Goal: Task Accomplishment & Management: Manage account settings

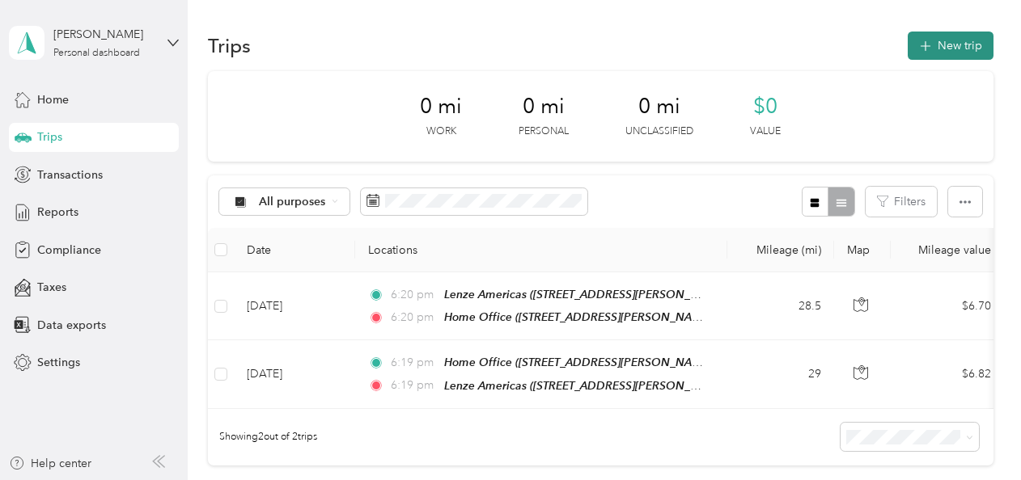
click at [935, 45] on button "New trip" at bounding box center [950, 46] width 86 height 28
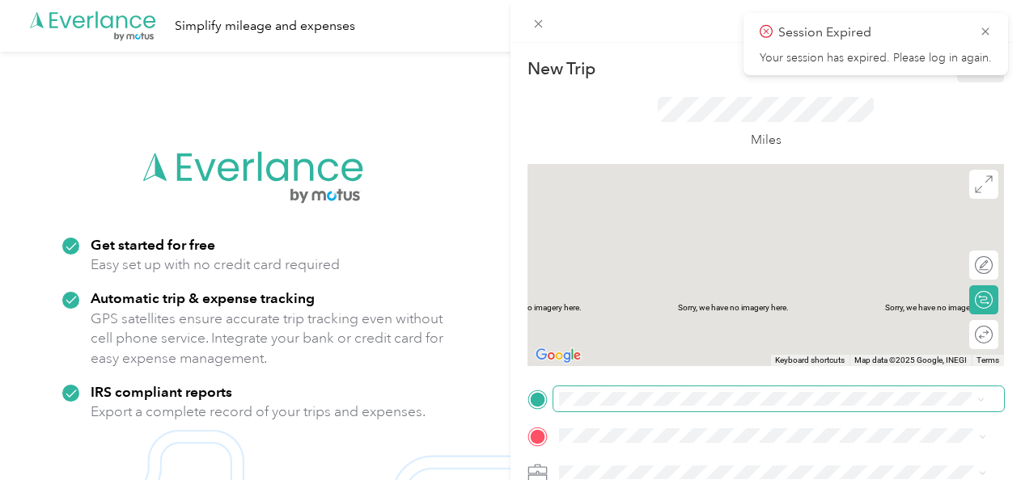
click at [557, 396] on span at bounding box center [778, 400] width 451 height 26
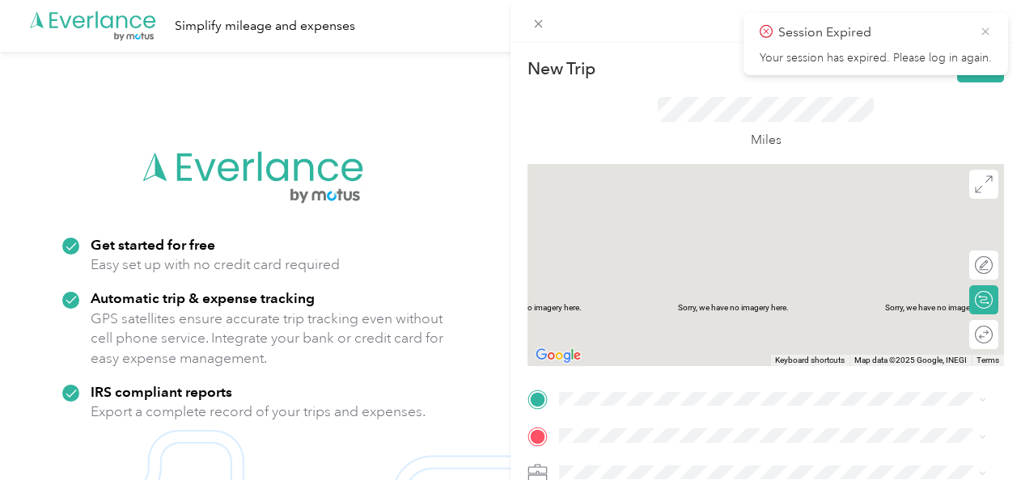
click at [984, 31] on icon at bounding box center [984, 30] width 7 height 7
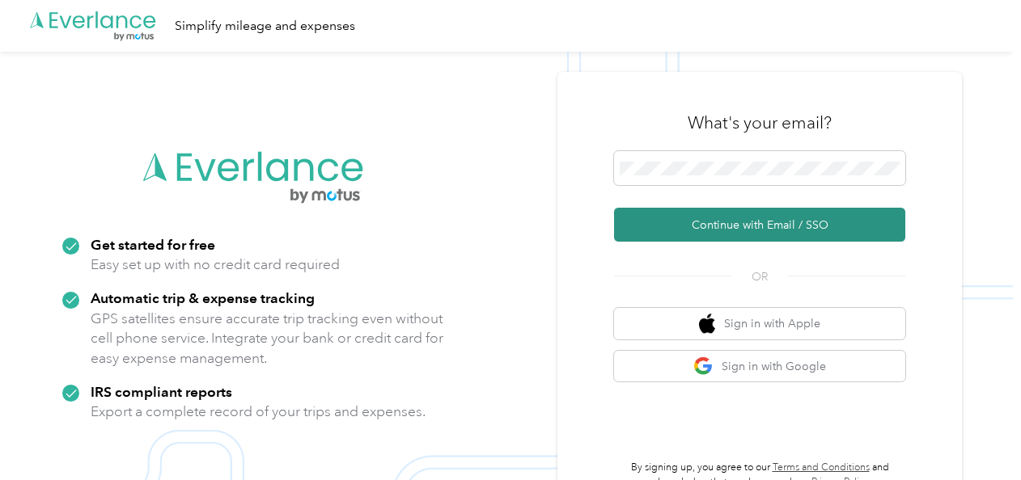
click at [744, 222] on button "Continue with Email / SSO" at bounding box center [759, 225] width 291 height 34
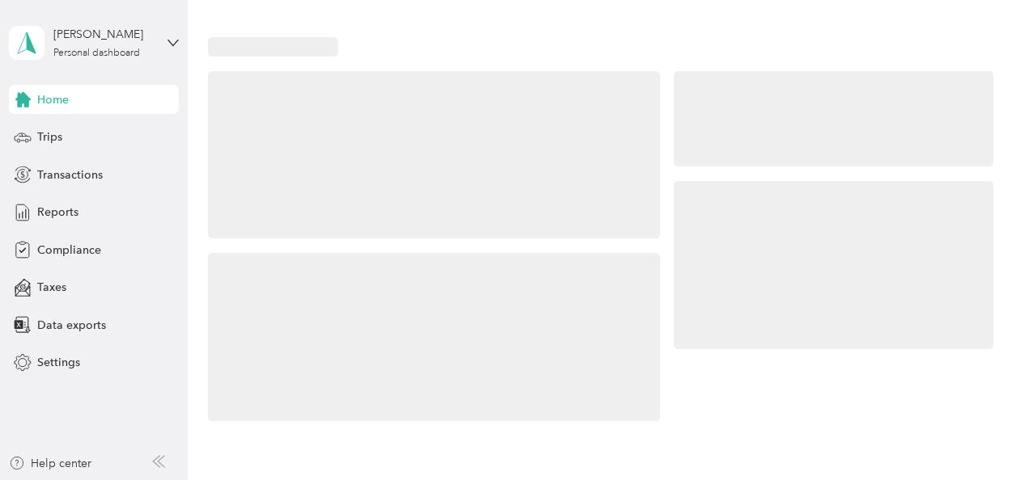
click at [641, 167] on div at bounding box center [434, 155] width 452 height 168
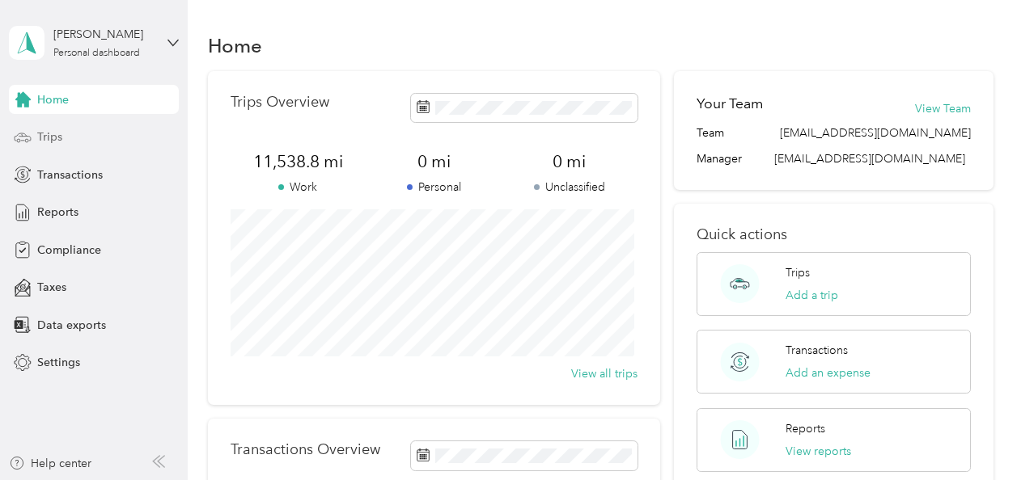
click at [57, 135] on span "Trips" at bounding box center [49, 137] width 25 height 17
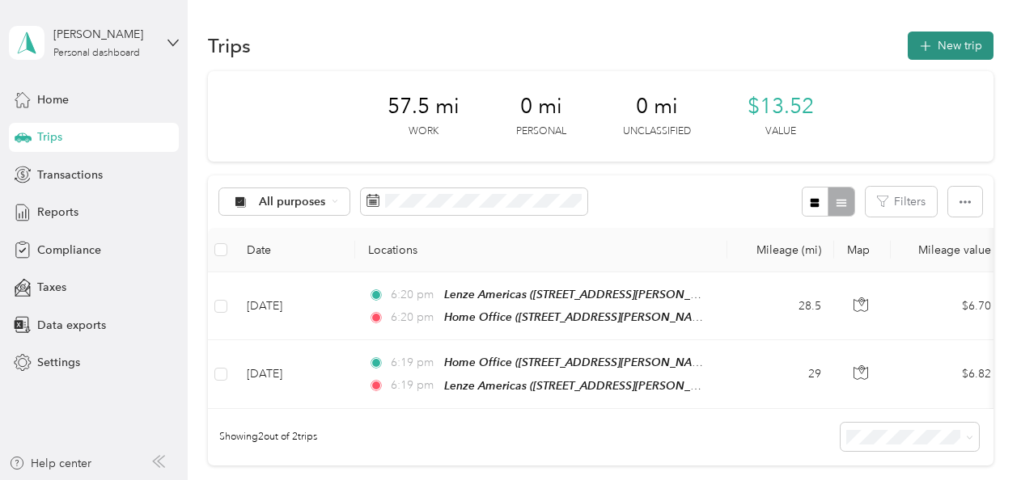
click at [951, 47] on button "New trip" at bounding box center [950, 46] width 86 height 28
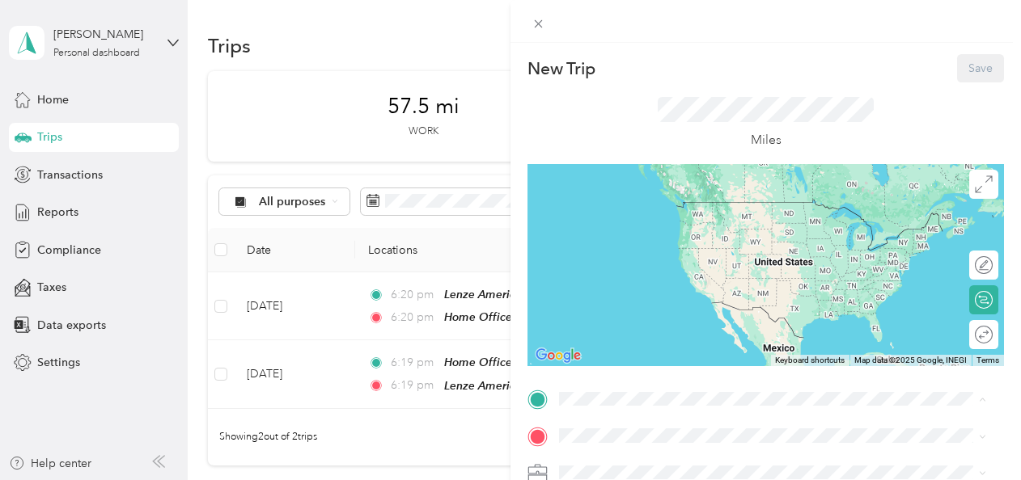
click at [618, 210] on strong "Home Office" at bounding box center [624, 208] width 68 height 15
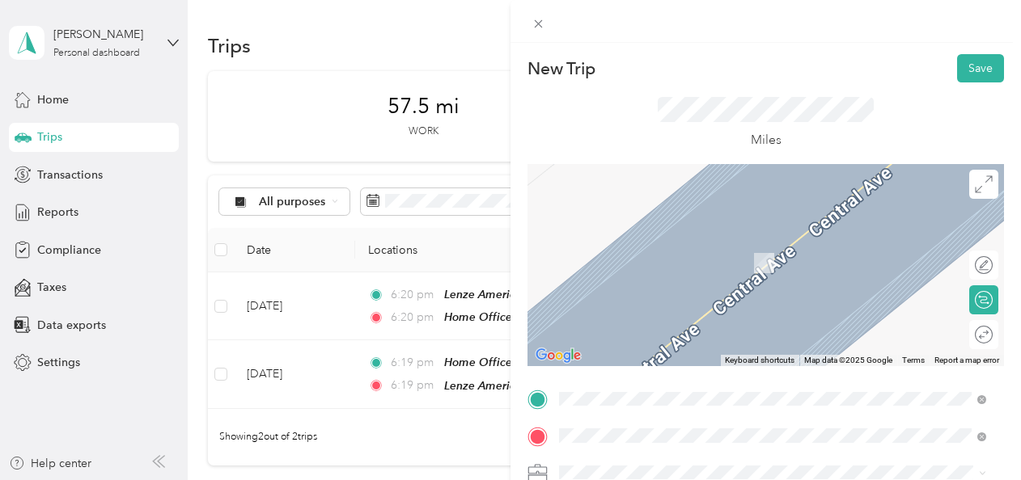
click at [626, 252] on div "Berkshire Grey [STREET_ADDRESS][US_STATE]" at bounding box center [671, 255] width 162 height 34
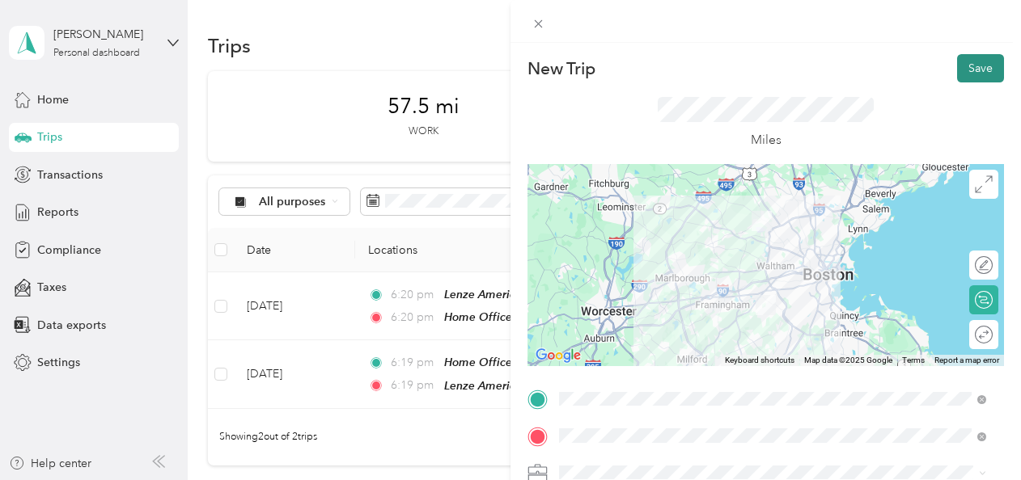
click at [972, 63] on button "Save" at bounding box center [980, 68] width 47 height 28
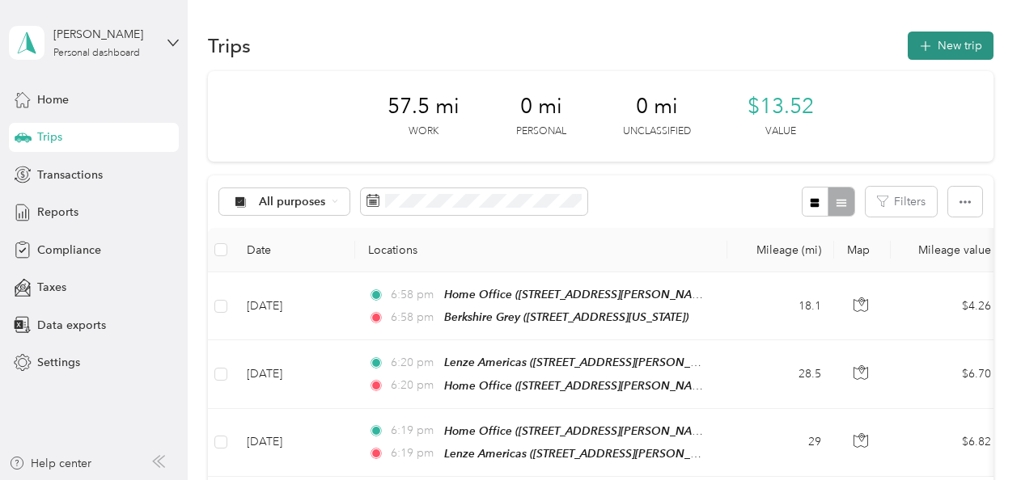
click at [943, 44] on button "New trip" at bounding box center [950, 46] width 86 height 28
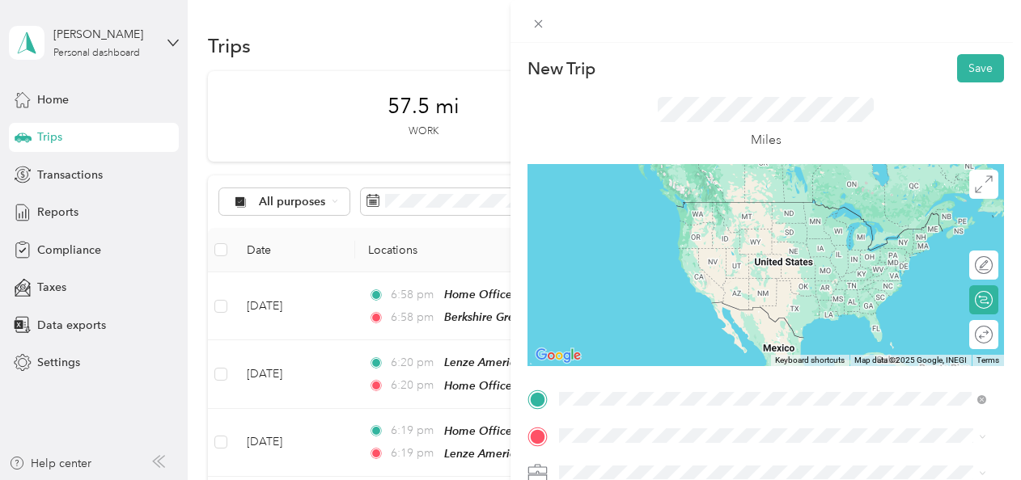
click at [634, 221] on span "[STREET_ADDRESS][US_STATE]" at bounding box center [671, 226] width 162 height 14
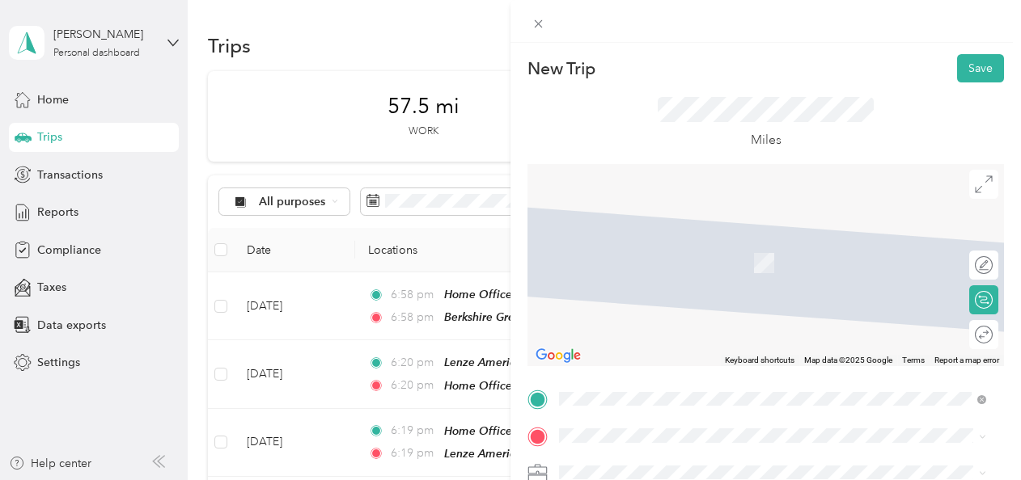
click at [636, 259] on span "[STREET_ADDRESS][PERSON_NAME][US_STATE]" at bounding box center [716, 263] width 252 height 14
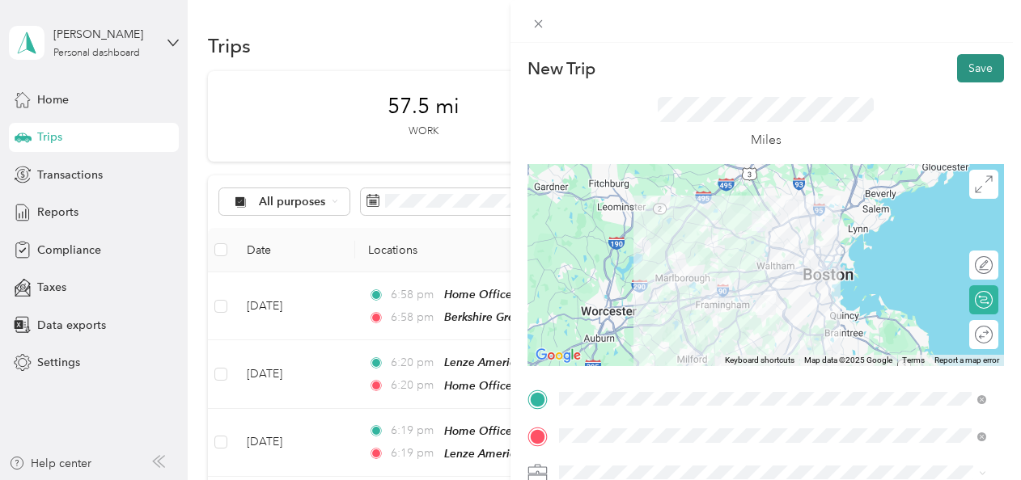
click at [963, 68] on button "Save" at bounding box center [980, 68] width 47 height 28
